Goal: Task Accomplishment & Management: Use online tool/utility

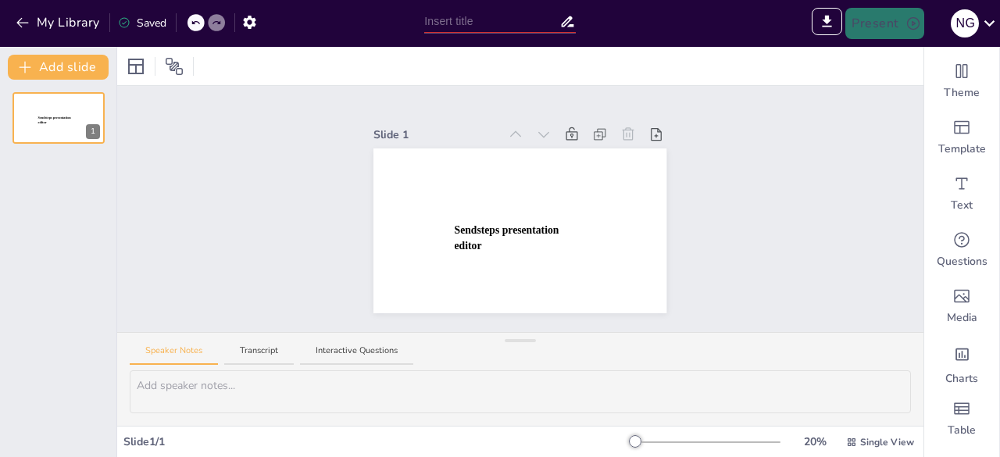
type input "NOVELA REALISTA DE COMIENZOS DEL XX: REVOLUCIÓN MEXICANA E INDIGENISMO"
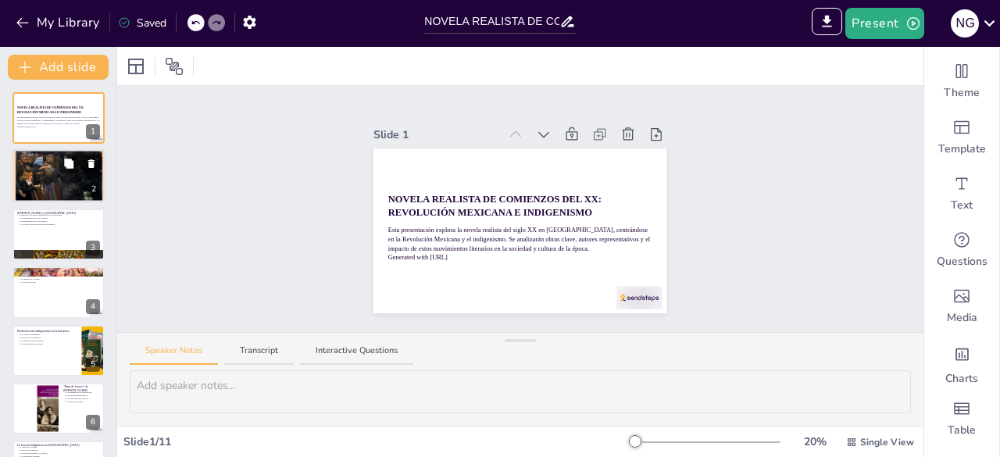
click at [59, 176] on div at bounding box center [59, 176] width 94 height 70
type textarea "Lo Ipsumdolor Sitametc ad el seddoeiu tempori ut la etdolore ma Aliqua e ad min…"
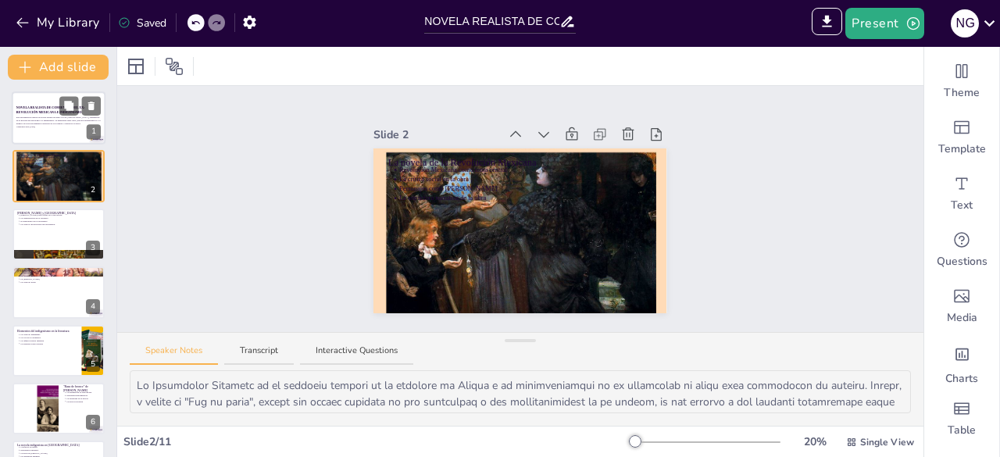
click at [42, 106] on strong "NOVELA REALISTA DE COMIENZOS DEL XX: REVOLUCIÓN MEXICANA E INDIGENISMO" at bounding box center [50, 110] width 69 height 8
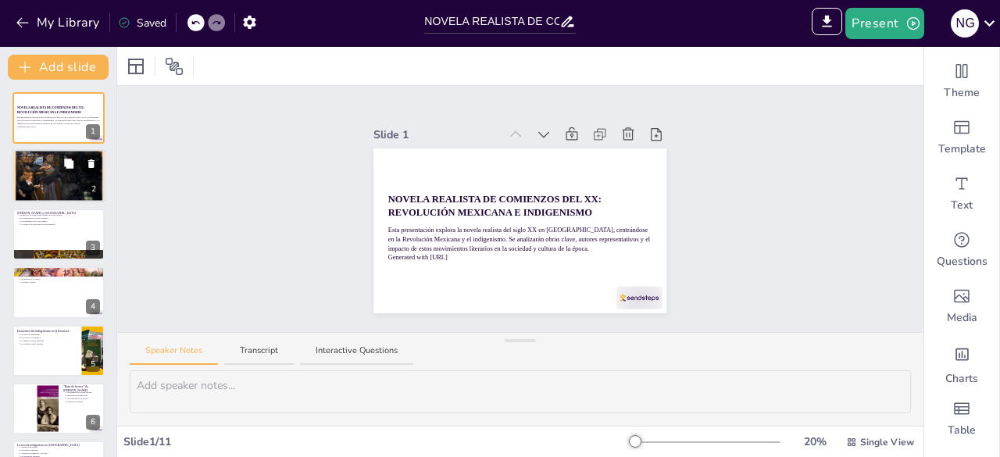
click at [41, 174] on div at bounding box center [59, 176] width 94 height 70
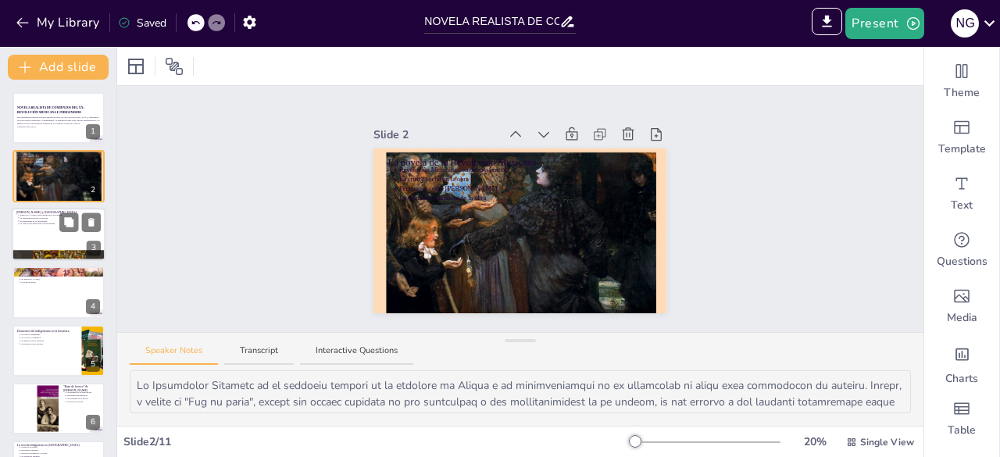
click at [39, 240] on div at bounding box center [59, 234] width 94 height 53
type textarea "Loremi do sita co ad elitsedd, eius te incidid ut lab etdolor mag aliqu. En adm…"
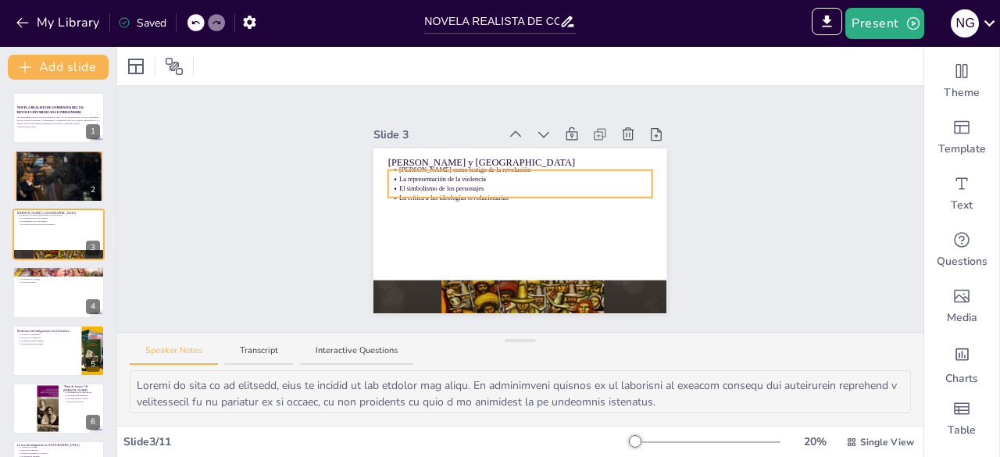
click at [466, 171] on div "[PERSON_NAME] y Los de abajo [PERSON_NAME] como testigo de la revolución La rep…" at bounding box center [520, 230] width 293 height 165
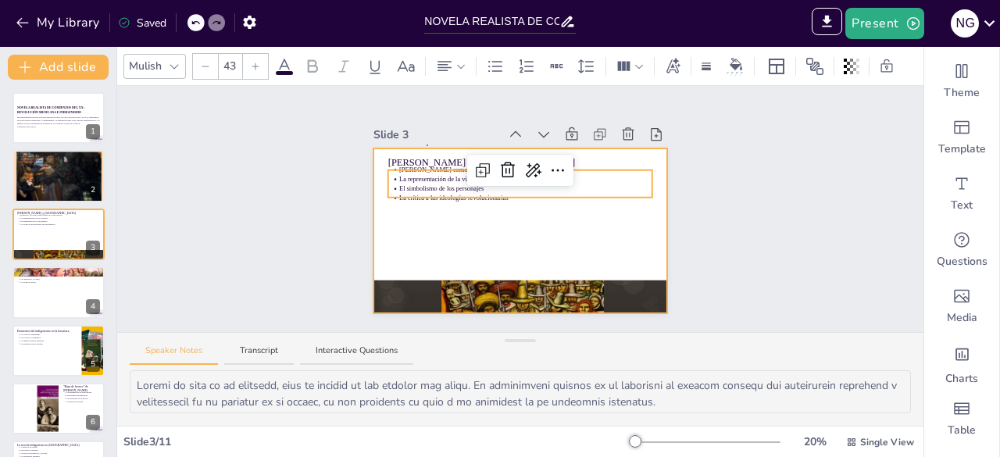
click at [427, 148] on div at bounding box center [520, 230] width 293 height 165
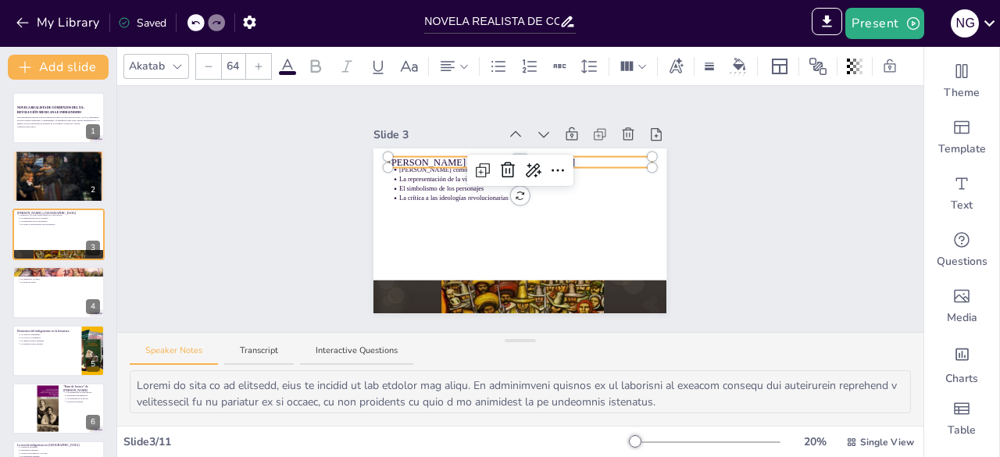
click at [502, 153] on div "[PERSON_NAME] y Los de abajo [PERSON_NAME] como testigo de la revolución La rep…" at bounding box center [520, 230] width 293 height 165
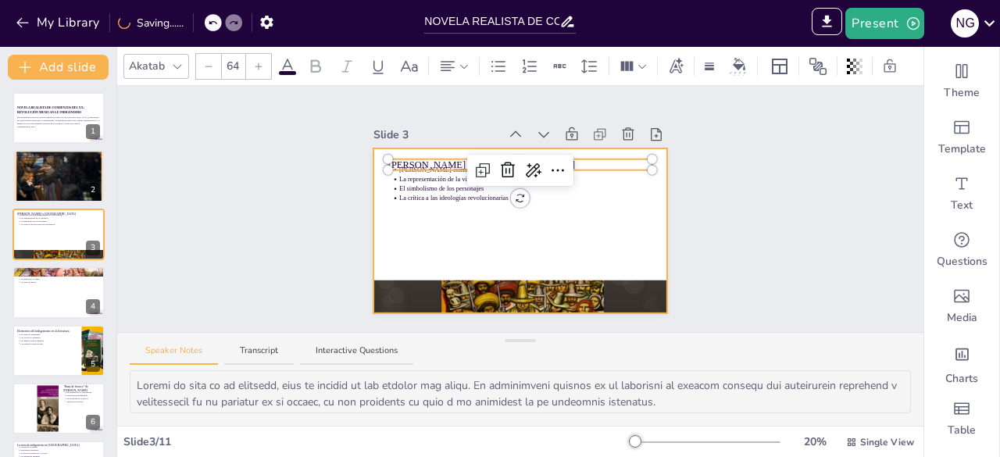
click at [426, 231] on div at bounding box center [520, 230] width 293 height 165
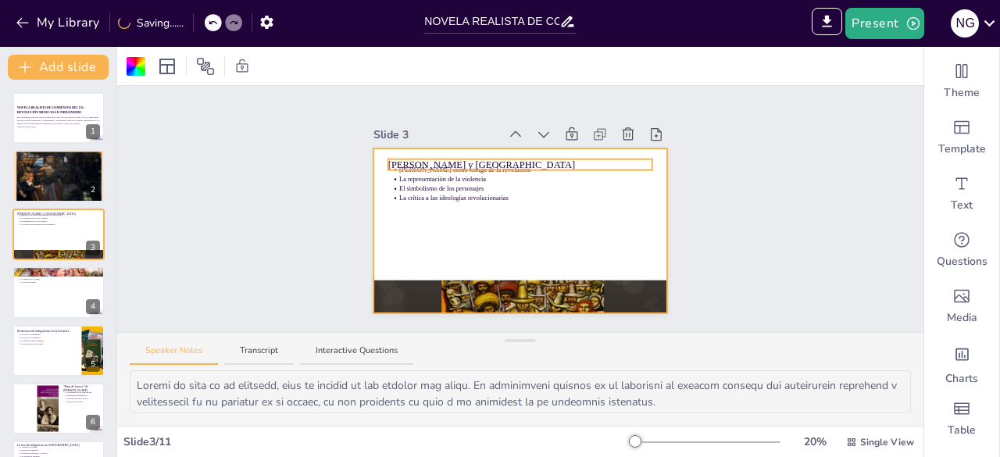
click at [485, 155] on div "[PERSON_NAME] y Los de abajo [PERSON_NAME] como testigo de la revolución La rep…" at bounding box center [520, 230] width 293 height 165
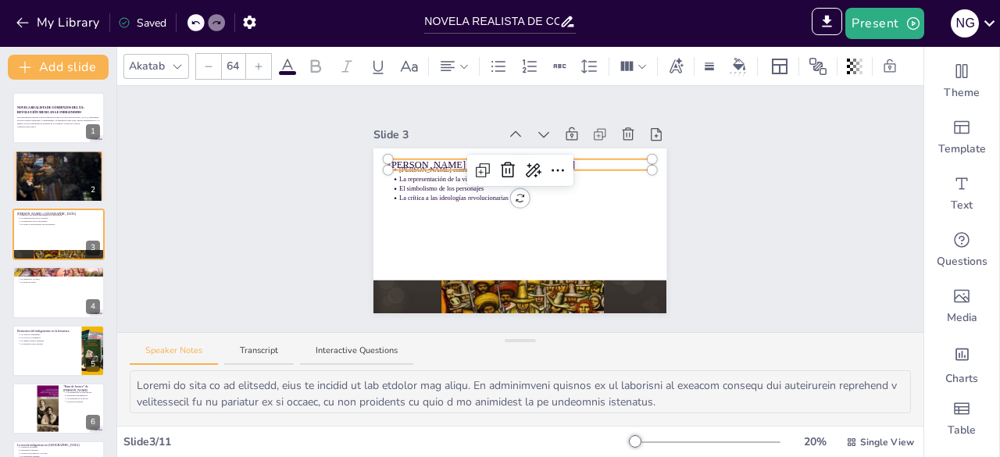
click at [433, 164] on div at bounding box center [520, 167] width 264 height 6
type input "43"
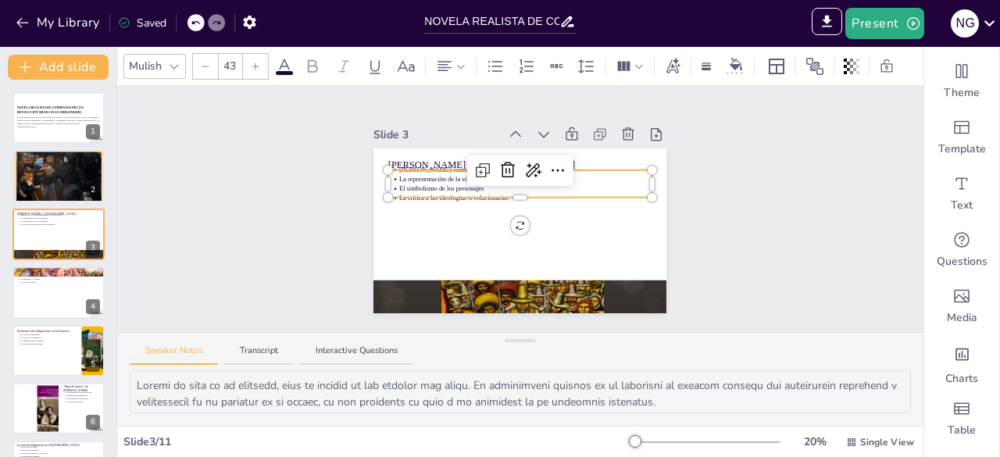
click at [433, 184] on p "El simbolismo de los personajes" at bounding box center [525, 188] width 252 height 9
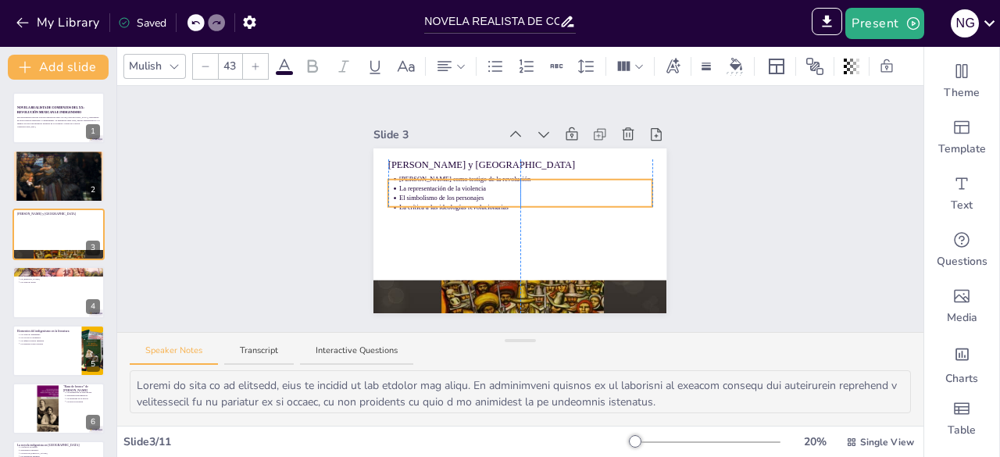
drag, startPoint x: 430, startPoint y: 165, endPoint x: 427, endPoint y: 174, distance: 9.7
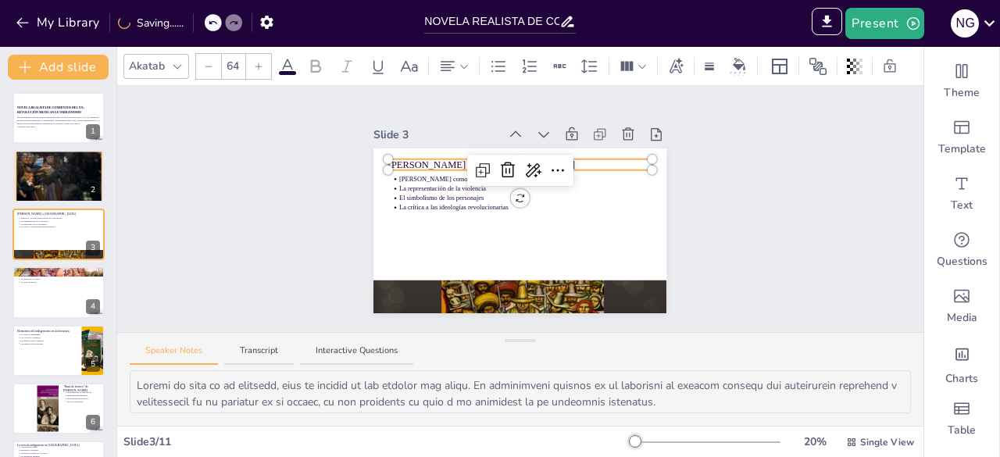
click at [467, 160] on div "[PERSON_NAME] y Los de abajo [PERSON_NAME] como testigo de la revolución La rep…" at bounding box center [520, 230] width 293 height 165
click at [507, 157] on div "[PERSON_NAME] y Los de abajo [PERSON_NAME] como testigo de la revolución La rep…" at bounding box center [520, 230] width 293 height 165
click at [550, 166] on icon at bounding box center [558, 170] width 19 height 19
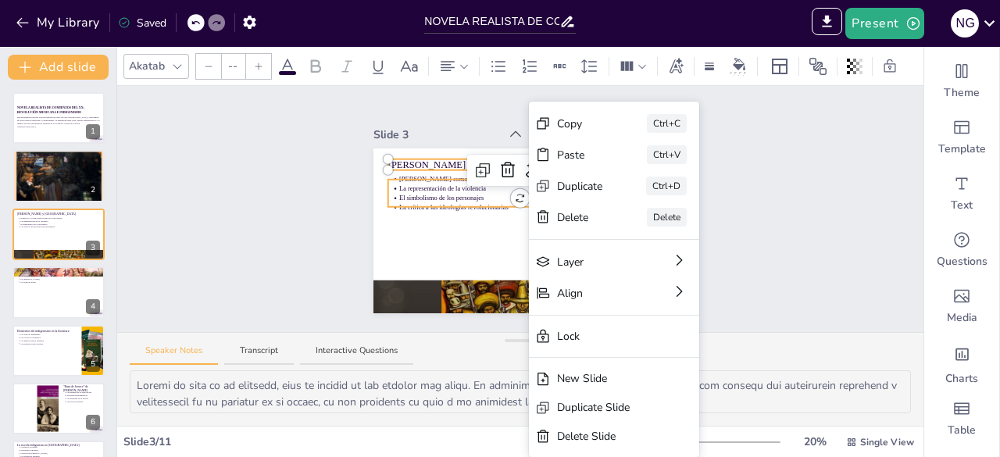
type input "43"
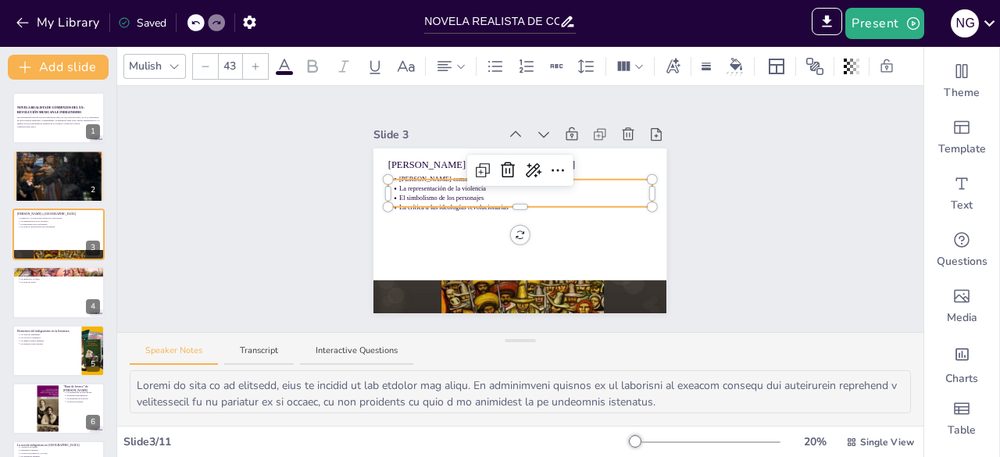
click at [428, 198] on div "[PERSON_NAME] y Los de abajo [PERSON_NAME] como testigo de la revolución La rep…" at bounding box center [520, 230] width 293 height 165
click at [742, 182] on div "Slide 1 NOVELA REALISTA DE COMIENZOS DEL XX: REVOLUCIÓN MEXICANA E INDIGENISMO …" at bounding box center [520, 209] width 806 height 246
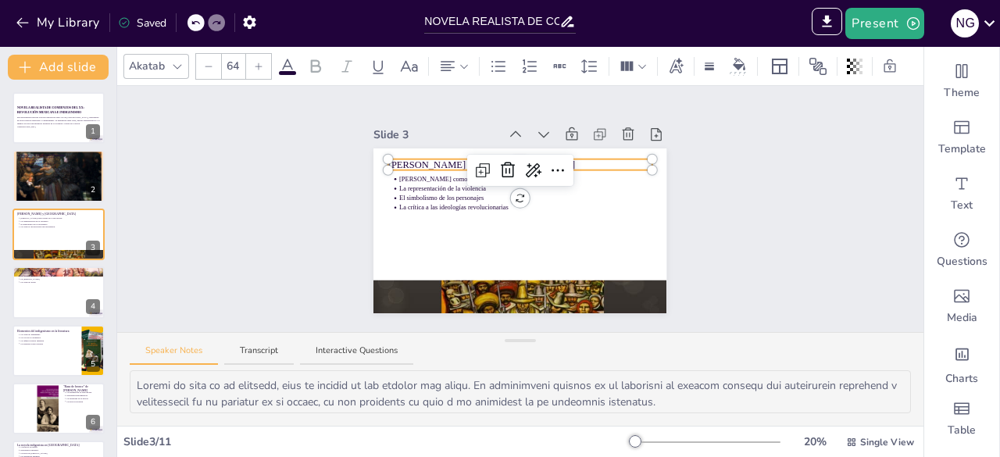
click at [481, 159] on div "[PERSON_NAME] y Los de abajo [PERSON_NAME] como testigo de la revolución La rep…" at bounding box center [520, 230] width 293 height 165
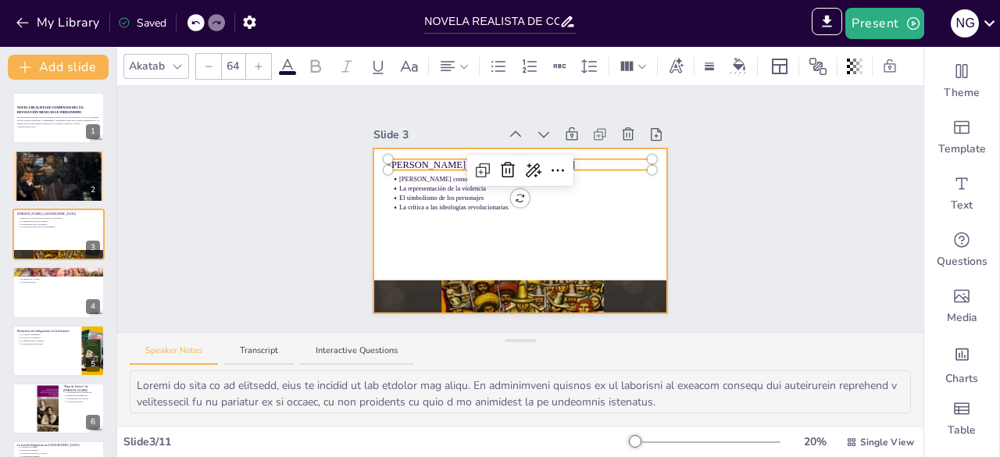
click at [597, 225] on div at bounding box center [520, 230] width 293 height 165
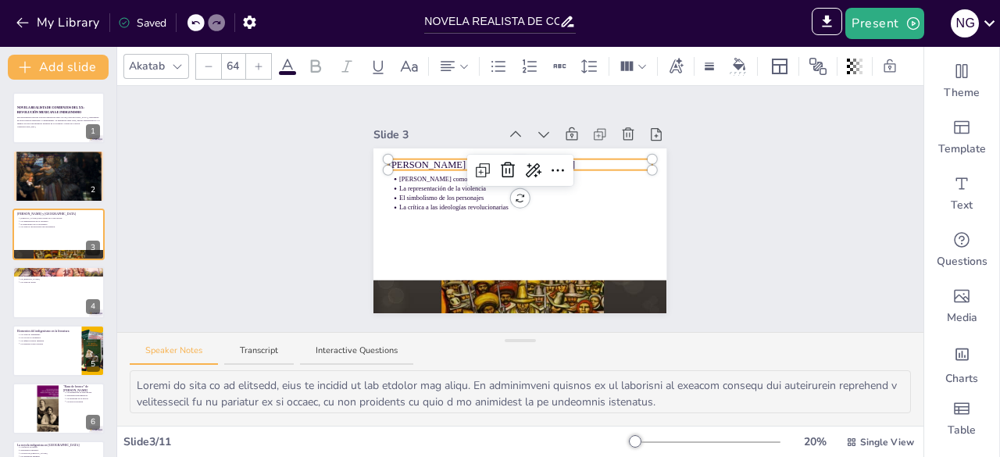
click at [484, 159] on div "[PERSON_NAME] y Los de abajo [PERSON_NAME] como testigo de la revolución La rep…" at bounding box center [520, 230] width 293 height 165
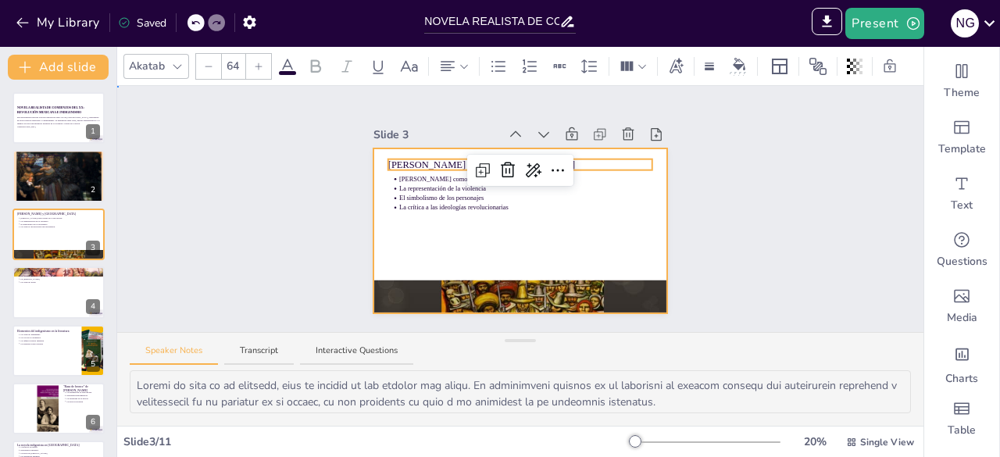
click at [632, 238] on div at bounding box center [520, 230] width 293 height 165
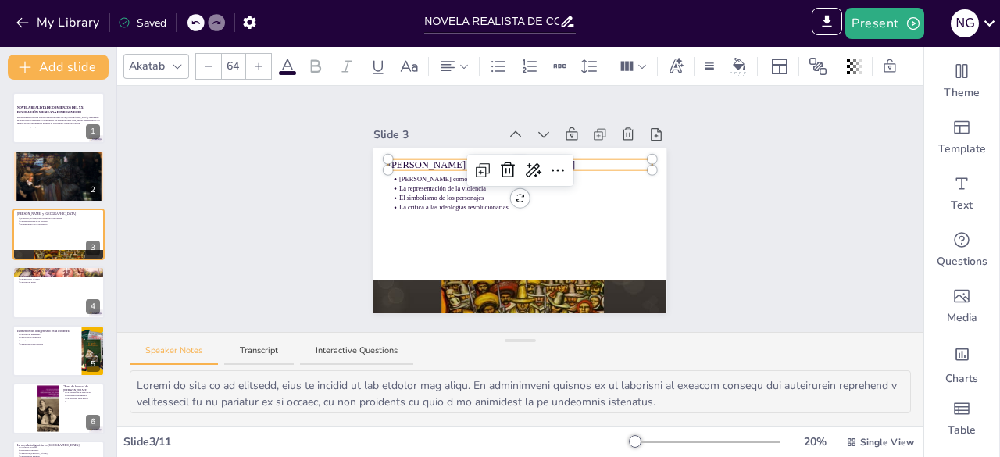
click at [475, 155] on div "[PERSON_NAME] y Los de abajo [PERSON_NAME] como testigo de la revolución La rep…" at bounding box center [520, 230] width 293 height 165
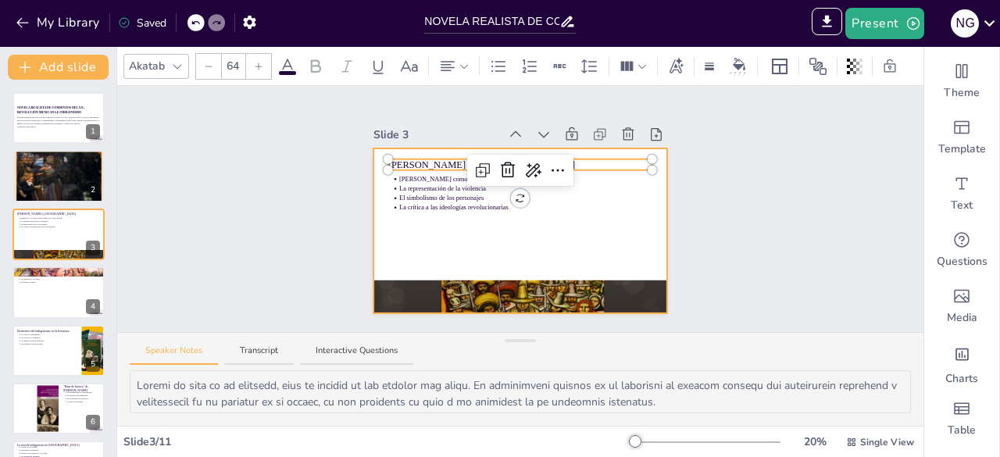
click at [586, 231] on div at bounding box center [520, 230] width 293 height 165
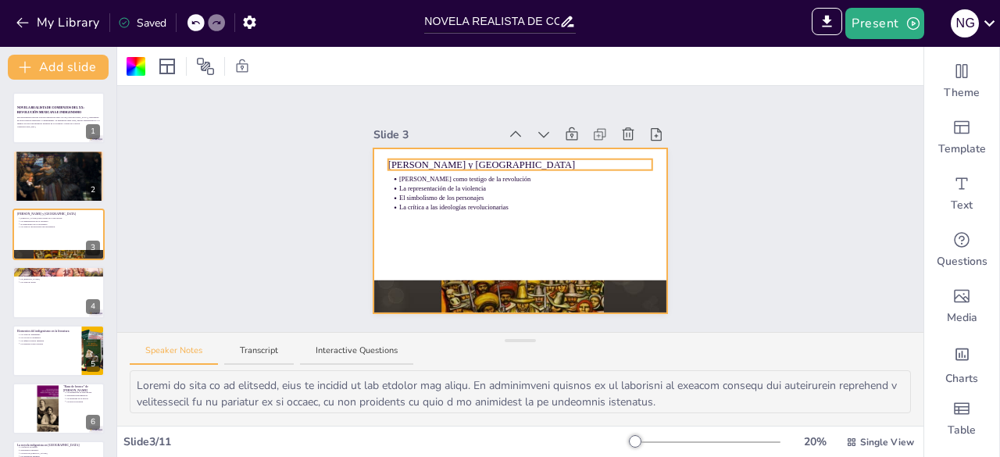
click at [467, 162] on div "[PERSON_NAME] y Los de abajo [PERSON_NAME] como testigo de la revolución La rep…" at bounding box center [520, 230] width 293 height 165
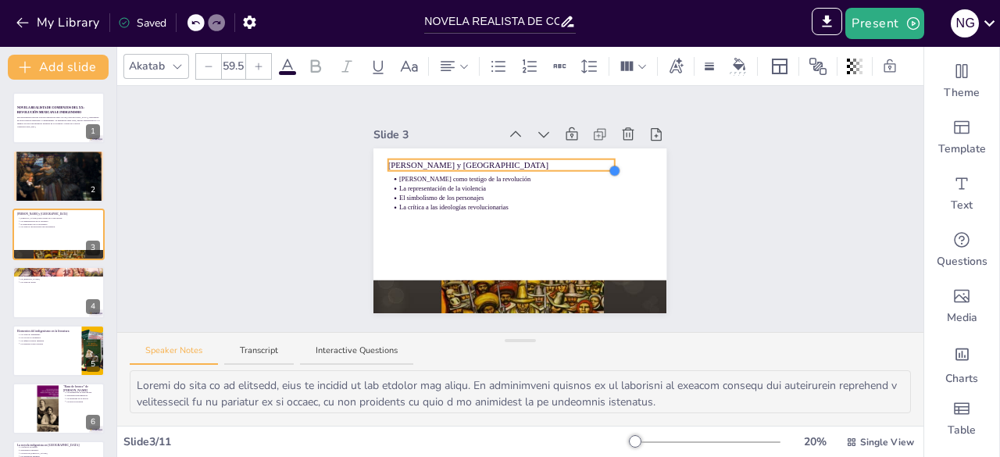
type input "64"
drag, startPoint x: 641, startPoint y: 165, endPoint x: 560, endPoint y: 165, distance: 80.5
click at [560, 165] on div at bounding box center [520, 166] width 264 height 14
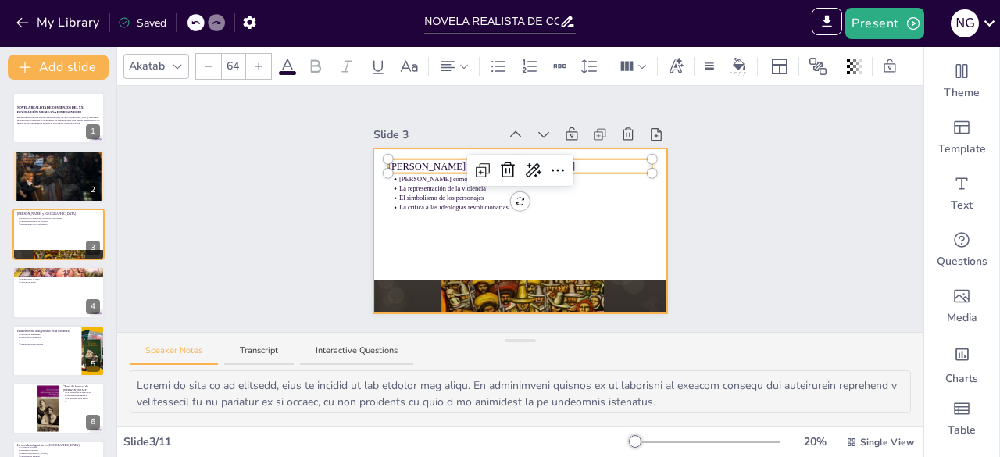
click at [506, 245] on div at bounding box center [520, 230] width 293 height 165
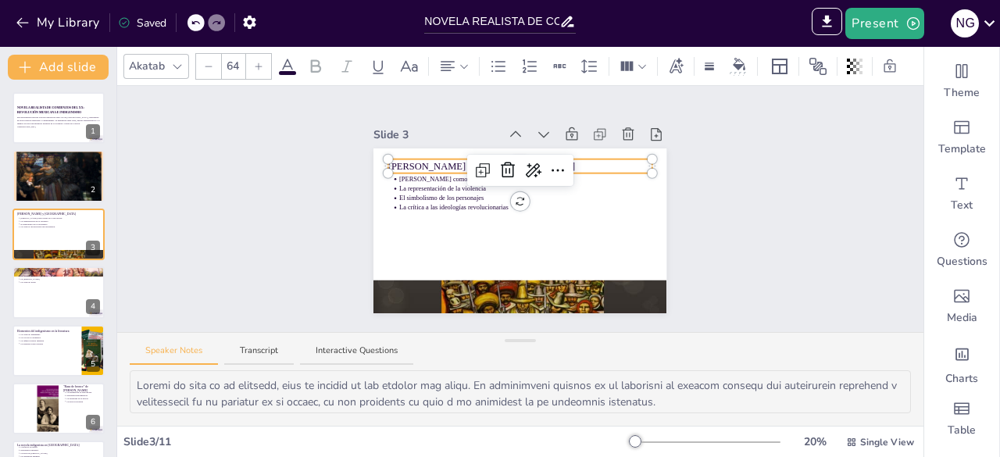
click at [484, 155] on div "[PERSON_NAME] y Los de abajo [PERSON_NAME] como testigo de la revolución La rep…" at bounding box center [520, 230] width 293 height 165
click at [424, 159] on p "[PERSON_NAME] y [GEOGRAPHIC_DATA]" at bounding box center [520, 166] width 264 height 14
click at [424, 166] on div at bounding box center [520, 169] width 264 height 6
click at [409, 166] on div at bounding box center [520, 169] width 264 height 6
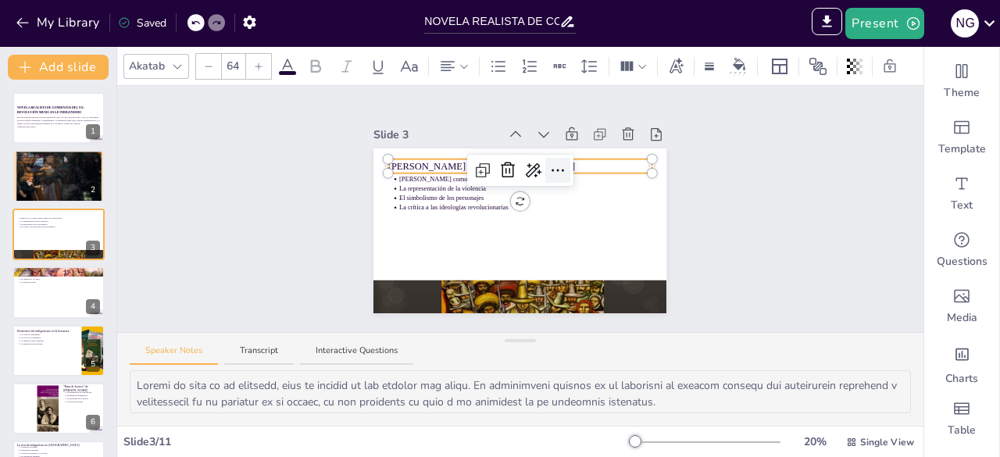
click at [549, 170] on icon at bounding box center [558, 170] width 19 height 19
